Goal: Task Accomplishment & Management: Complete application form

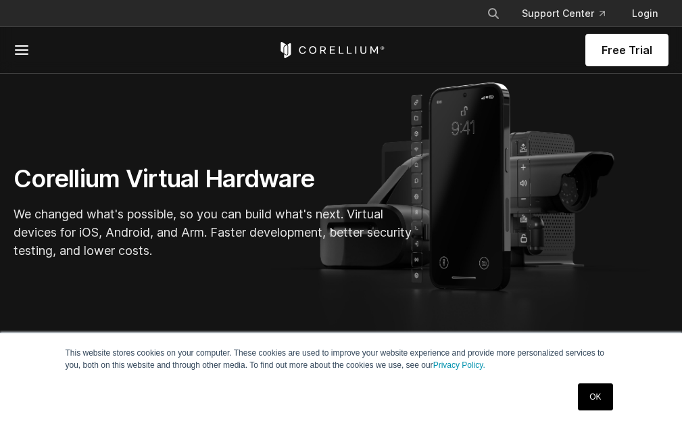
scroll to position [203, 0]
click at [603, 60] on link "Free Trial" at bounding box center [626, 50] width 83 height 32
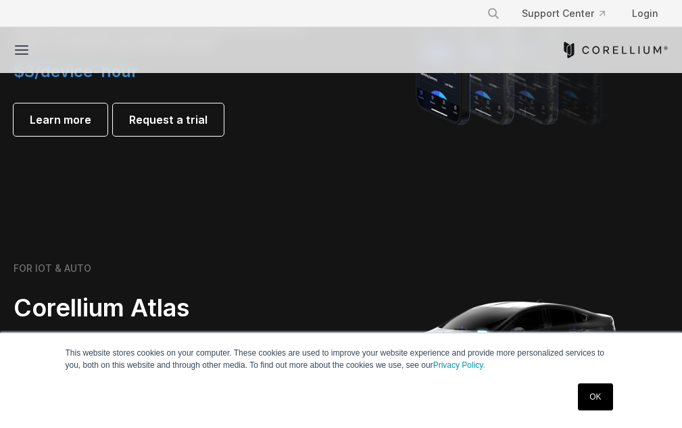
scroll to position [1014, 0]
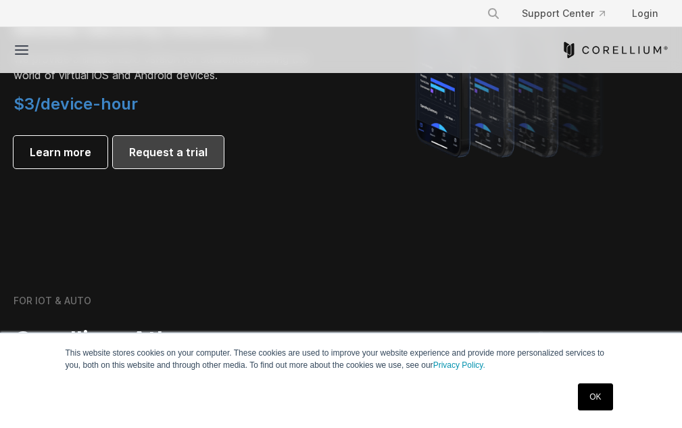
click at [138, 163] on link "Request a trial" at bounding box center [168, 152] width 111 height 32
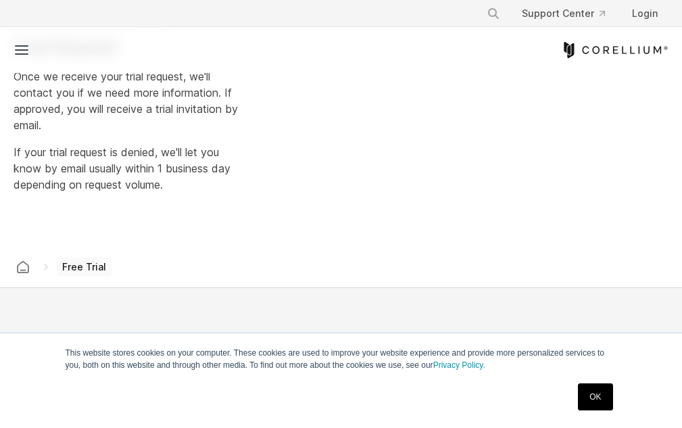
select select "**"
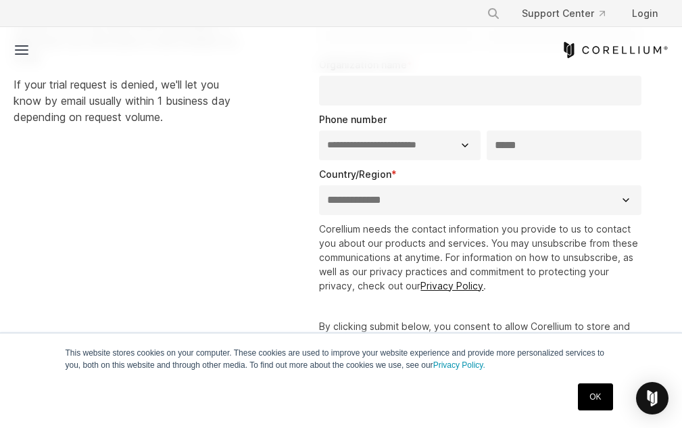
scroll to position [541, 0]
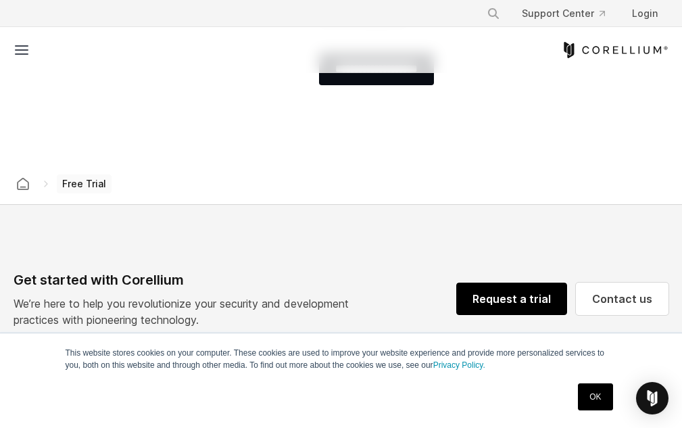
click at [506, 286] on link "Request a trial" at bounding box center [511, 298] width 111 height 32
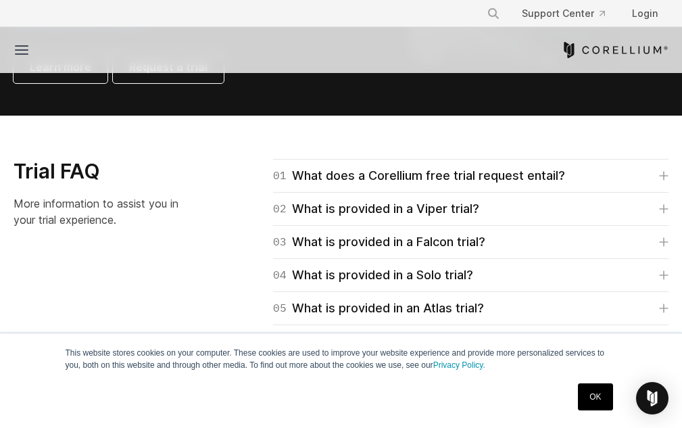
scroll to position [1689, 0]
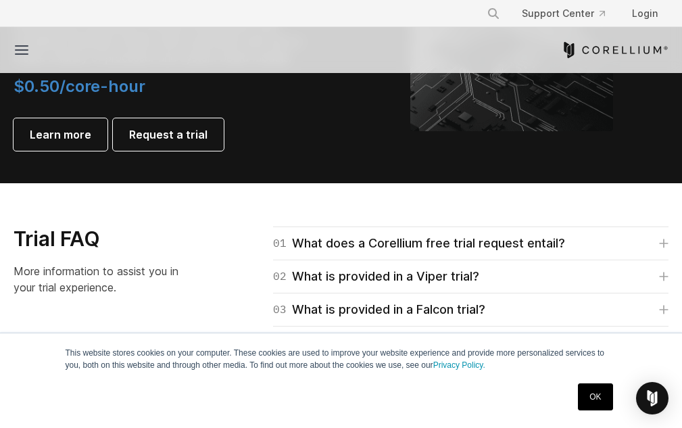
click at [602, 397] on link "OK" at bounding box center [595, 396] width 34 height 27
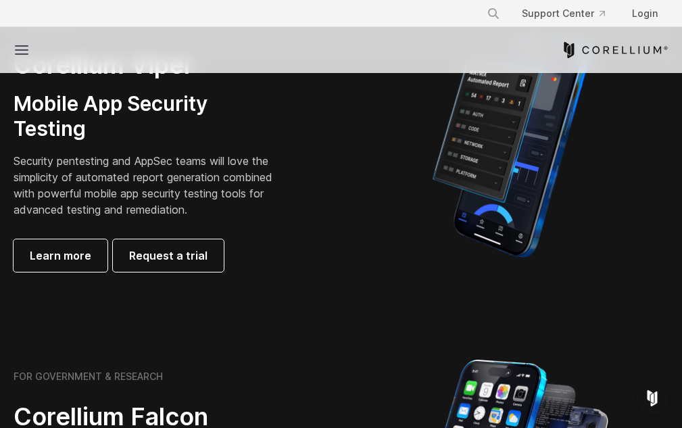
scroll to position [0, 0]
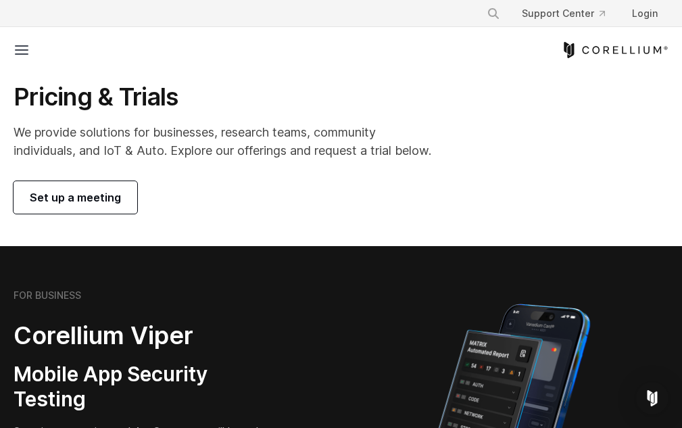
click at [86, 189] on link "Set up a meeting" at bounding box center [76, 197] width 124 height 32
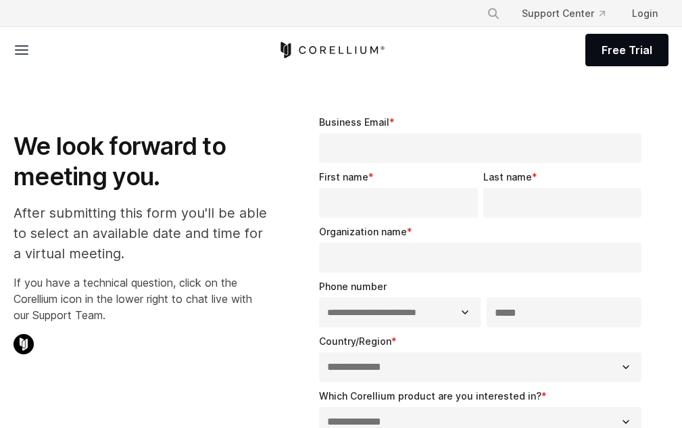
select select "**"
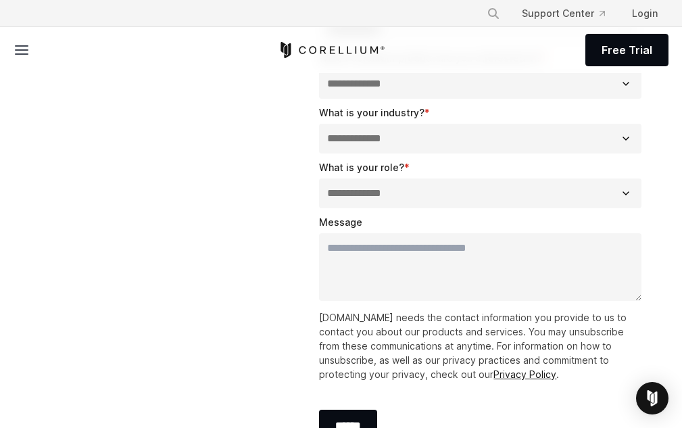
scroll to position [676, 0]
